Goal: Navigation & Orientation: Find specific page/section

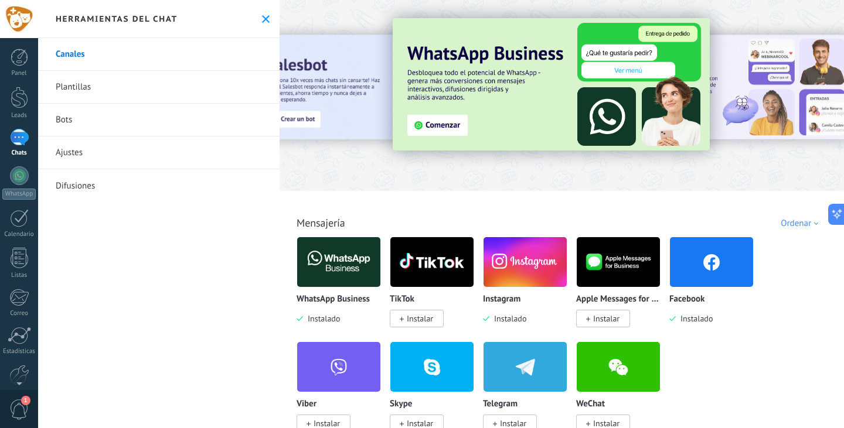
click at [268, 17] on div "Herramientas del chat" at bounding box center [158, 19] width 241 height 38
click at [262, 18] on use at bounding box center [266, 19] width 8 height 8
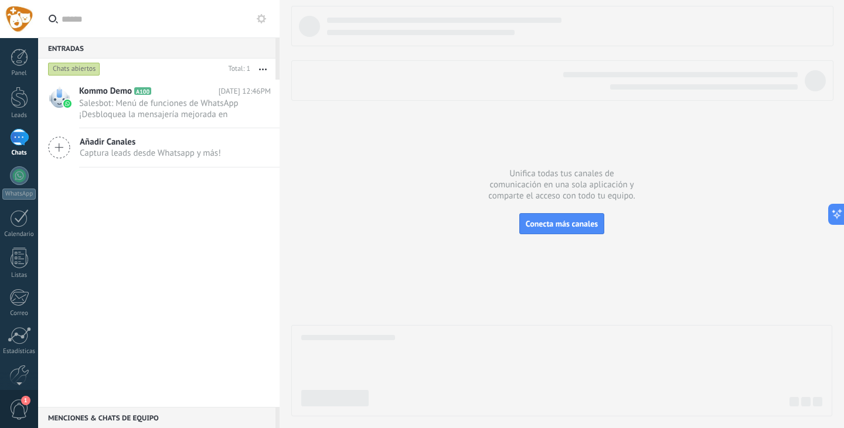
click at [18, 146] on div "1" at bounding box center [19, 137] width 19 height 17
click at [15, 139] on div "1" at bounding box center [19, 137] width 19 height 17
click at [373, 155] on div at bounding box center [561, 211] width 541 height 411
click at [18, 63] on div at bounding box center [20, 58] width 18 height 18
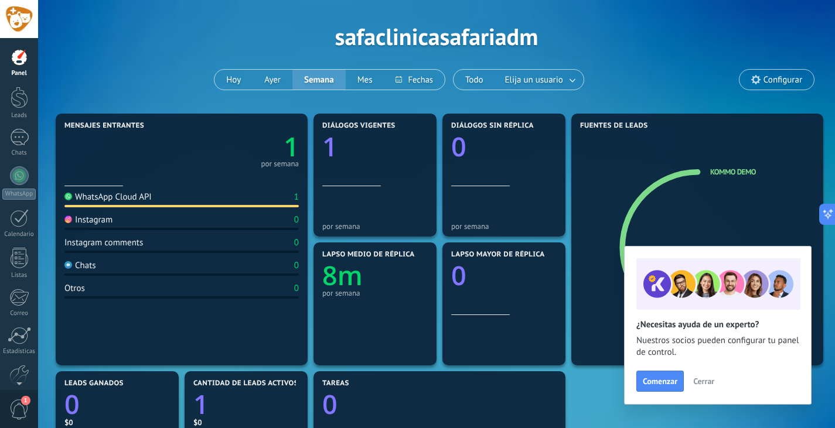
scroll to position [59, 0]
